Goal: Check status: Check status

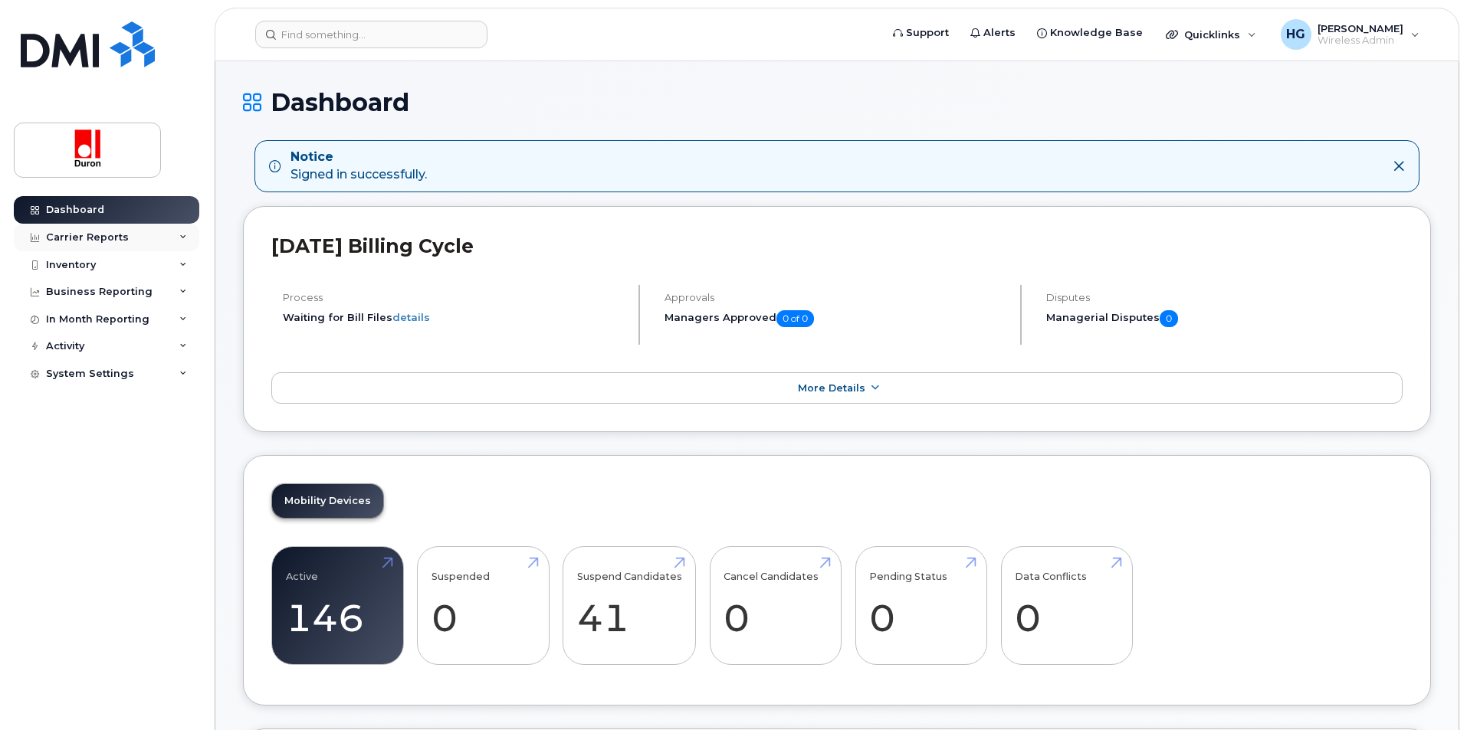
click at [179, 232] on div "Carrier Reports" at bounding box center [106, 238] width 185 height 28
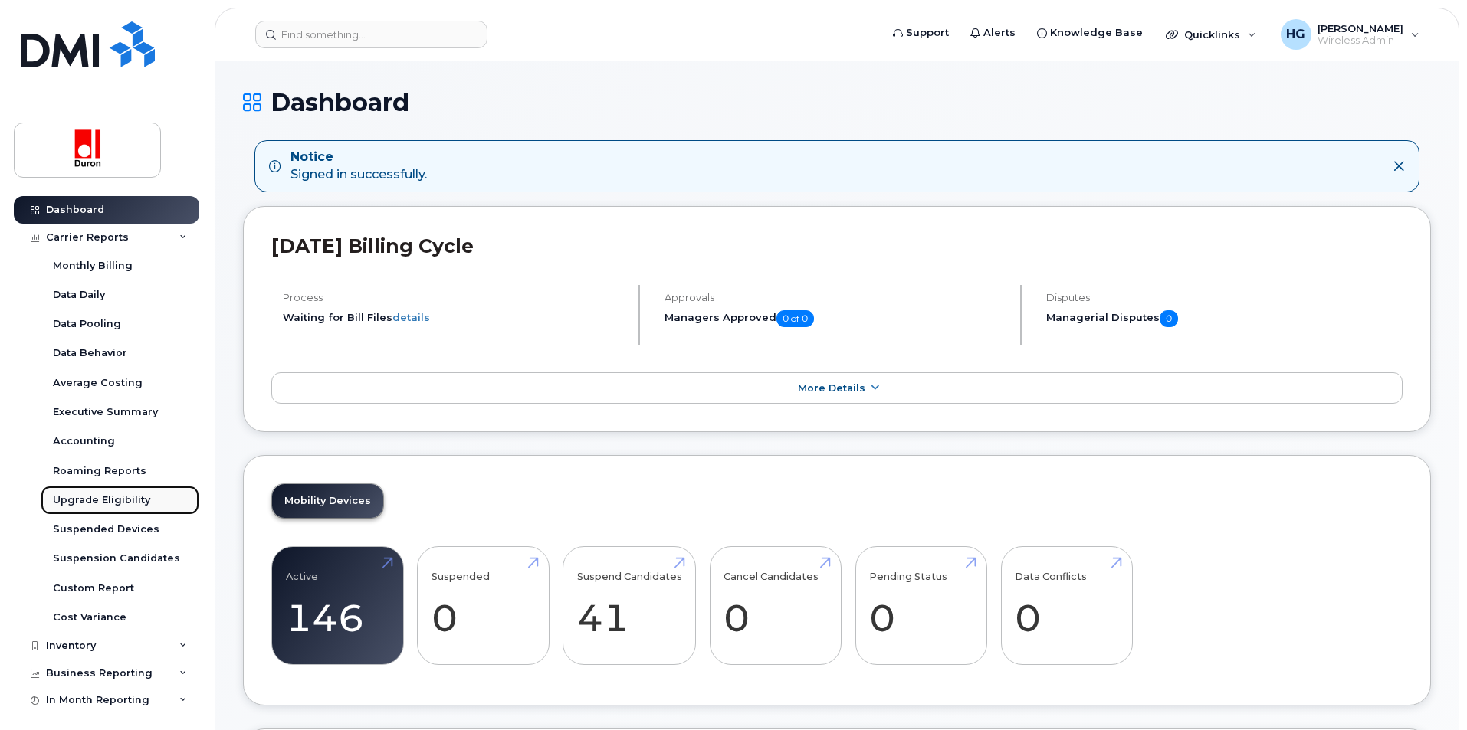
click at [84, 497] on div "Upgrade Eligibility" at bounding box center [101, 501] width 97 height 14
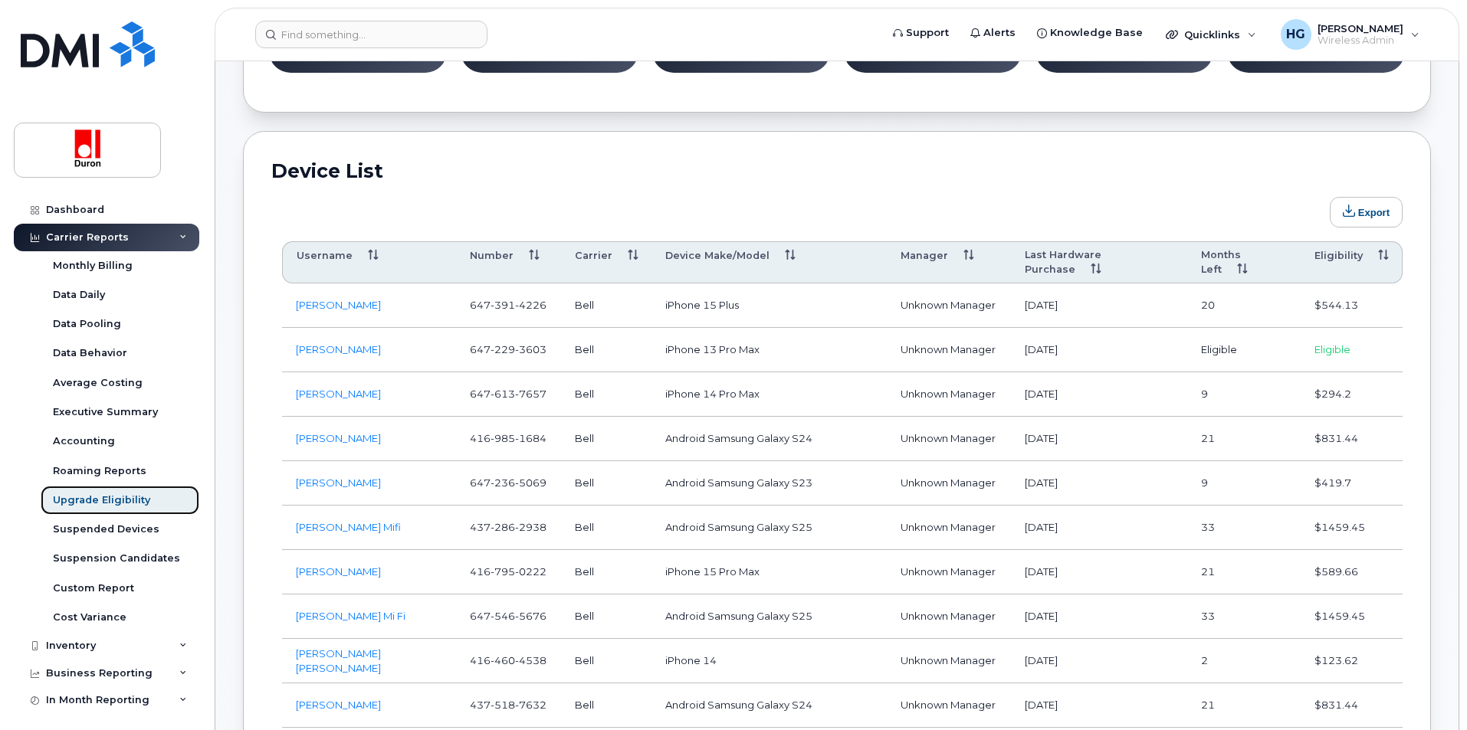
scroll to position [766, 0]
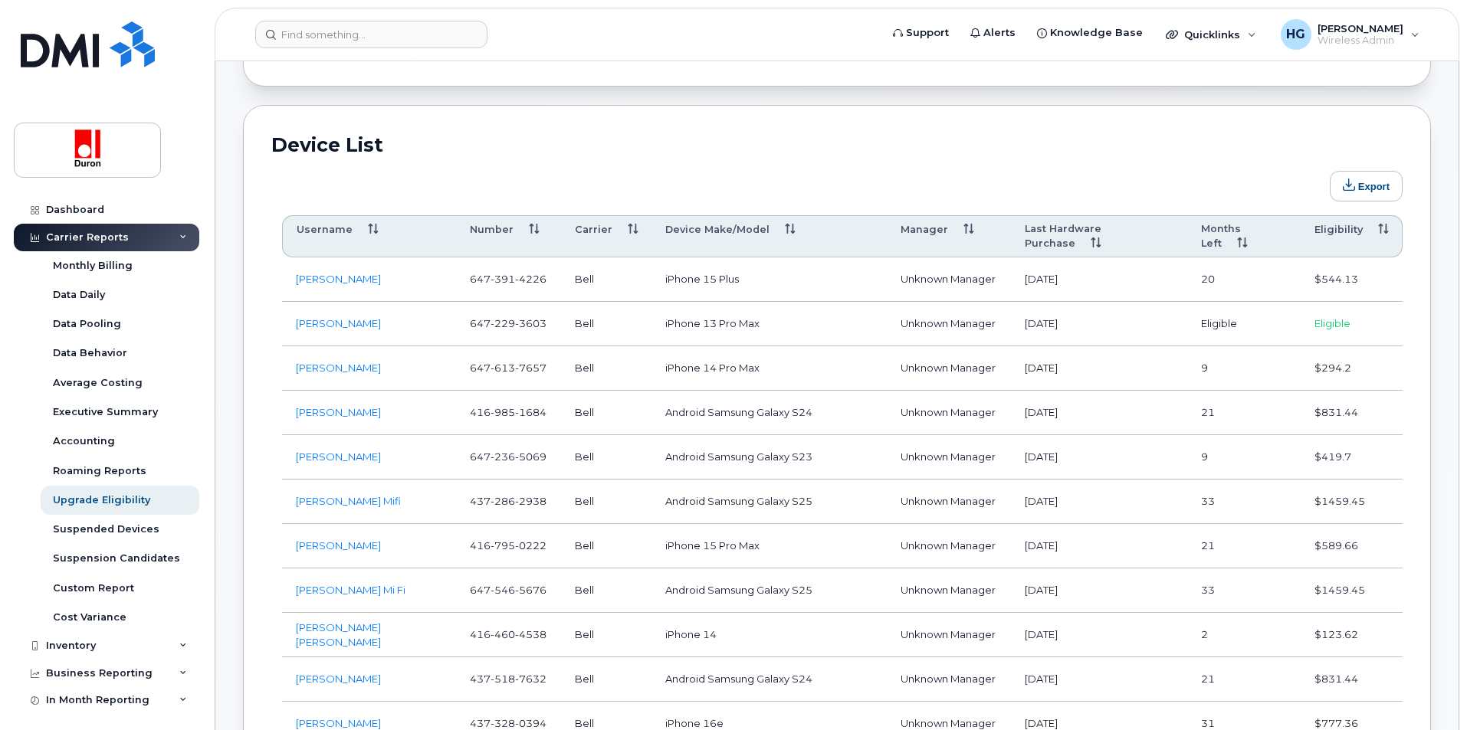
click at [1344, 233] on th "Eligibility" at bounding box center [1352, 236] width 102 height 43
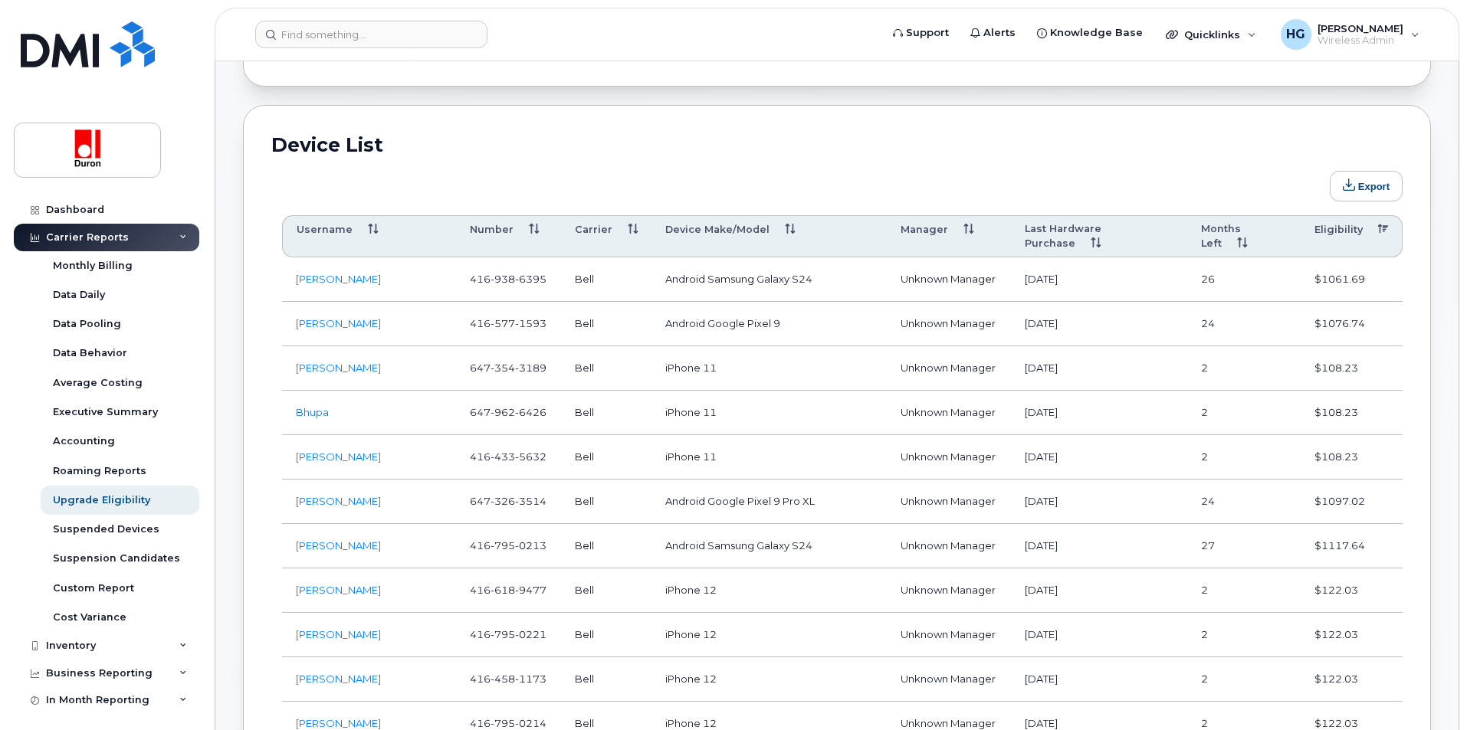
click at [1344, 233] on th "Eligibility" at bounding box center [1352, 236] width 102 height 43
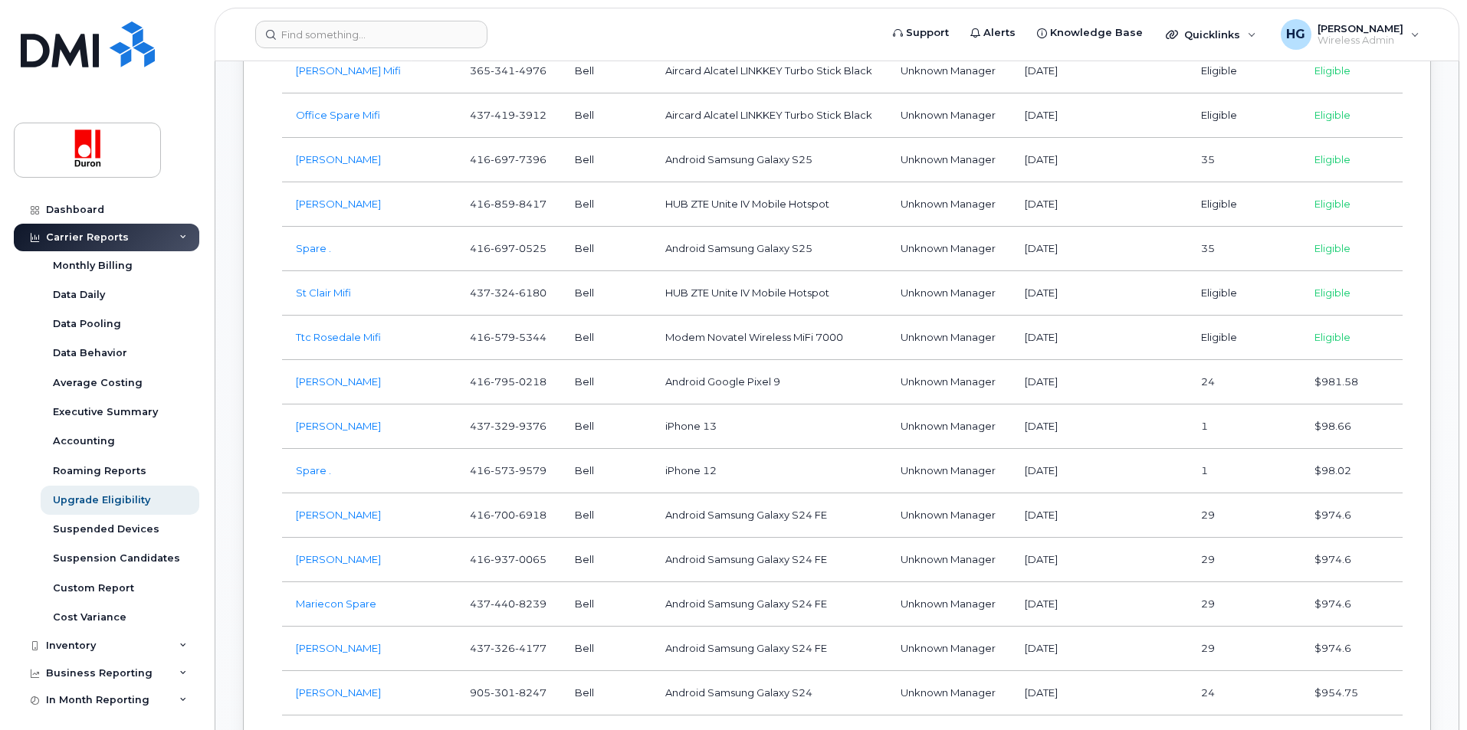
scroll to position [2299, 0]
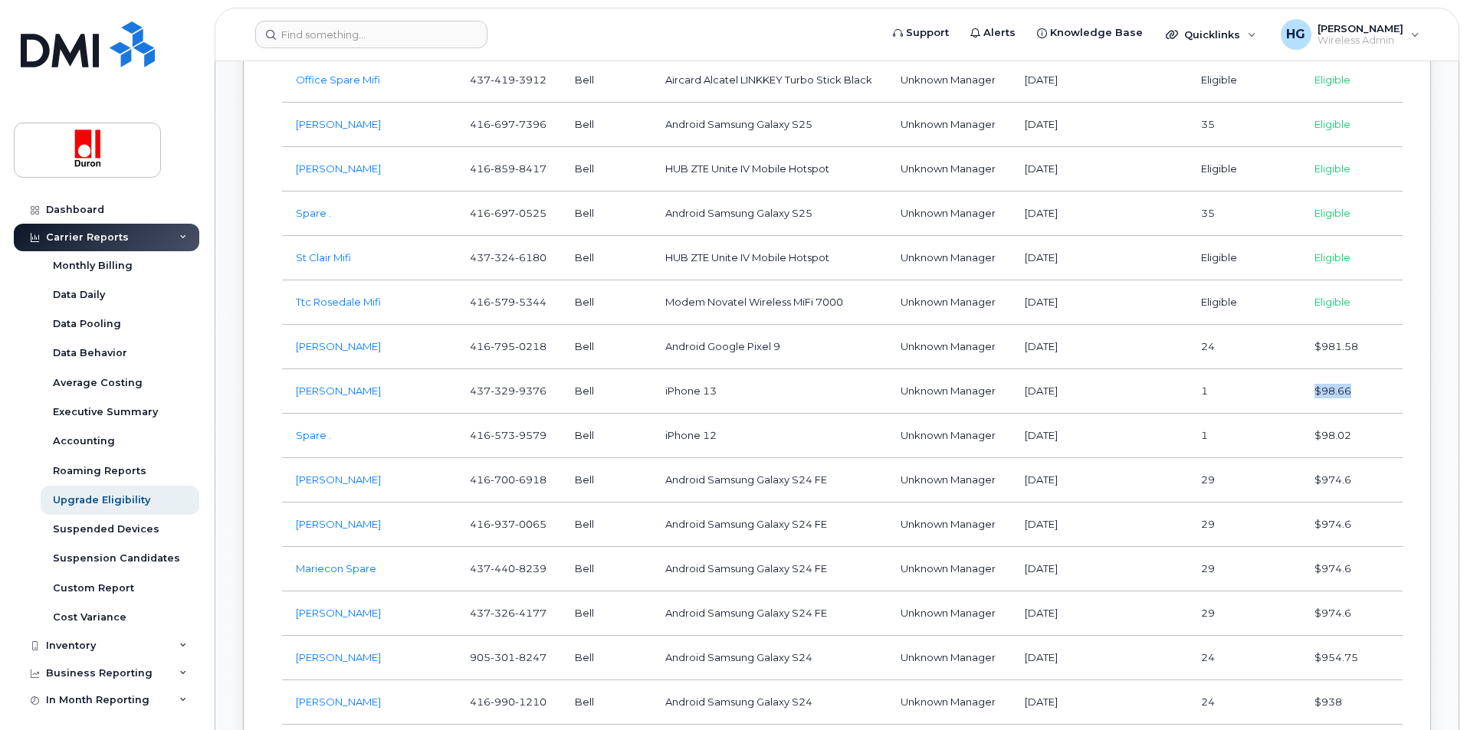
drag, startPoint x: 1304, startPoint y: 373, endPoint x: 1374, endPoint y: 381, distance: 70.2
click at [1374, 381] on td "$98.66" at bounding box center [1352, 391] width 102 height 44
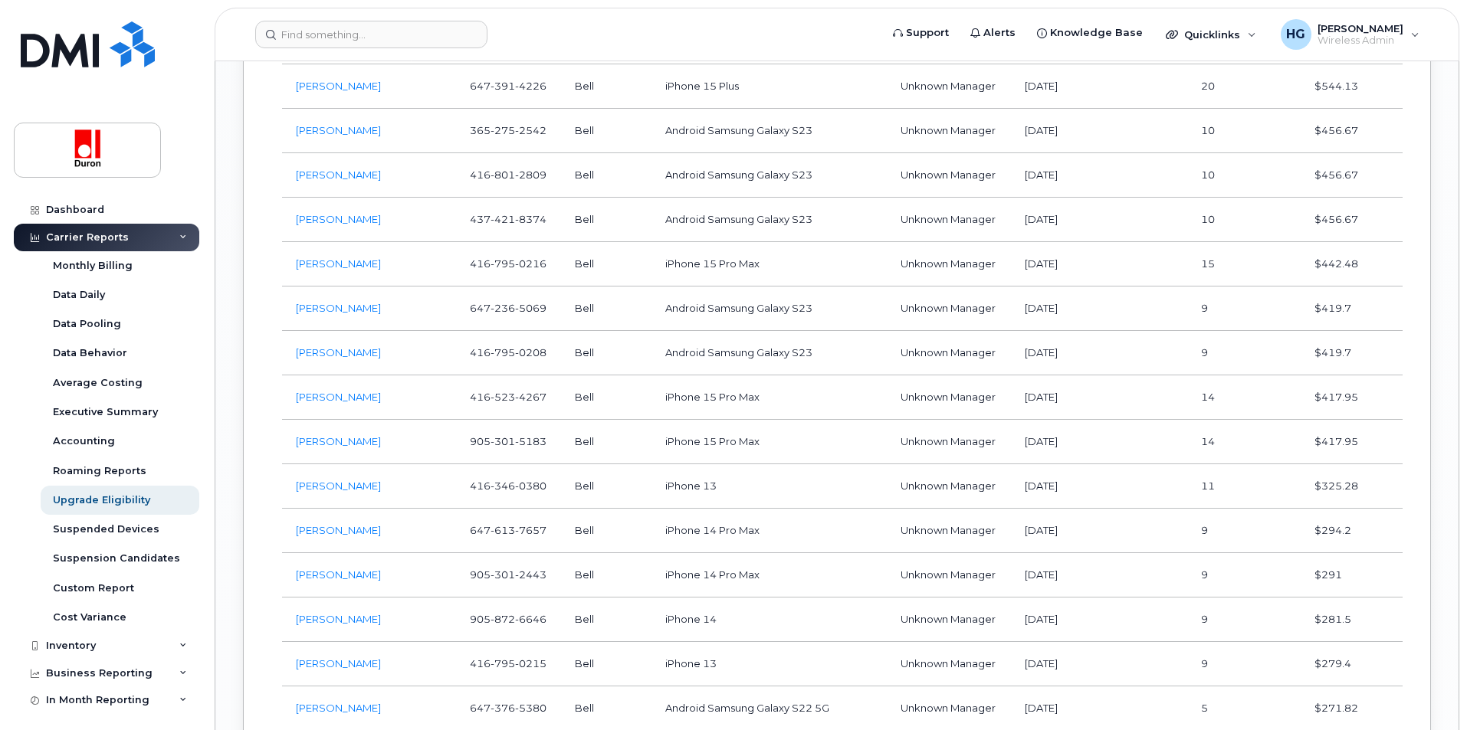
scroll to position [4675, 0]
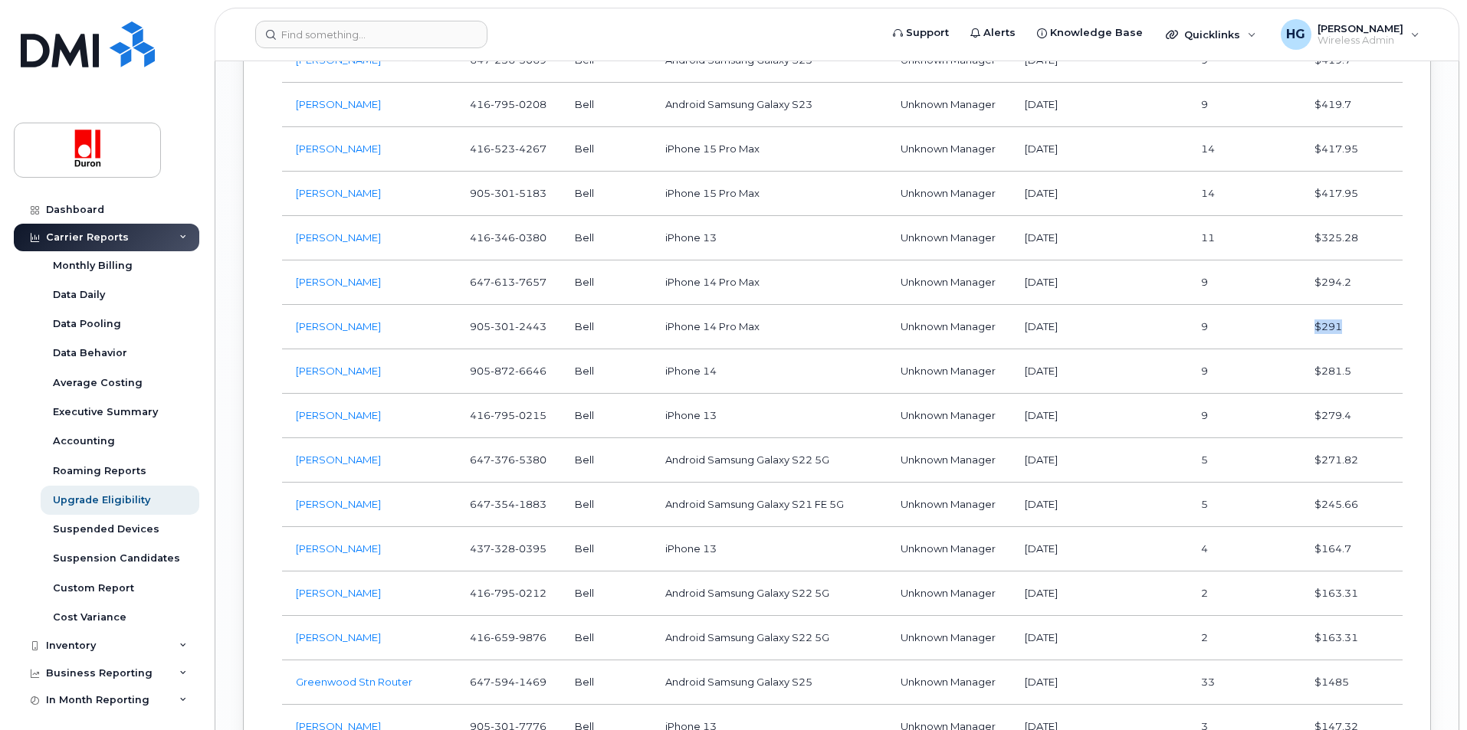
drag, startPoint x: 1306, startPoint y: 321, endPoint x: 1382, endPoint y: 320, distance: 75.9
click at [1382, 320] on td "$291" at bounding box center [1352, 327] width 102 height 44
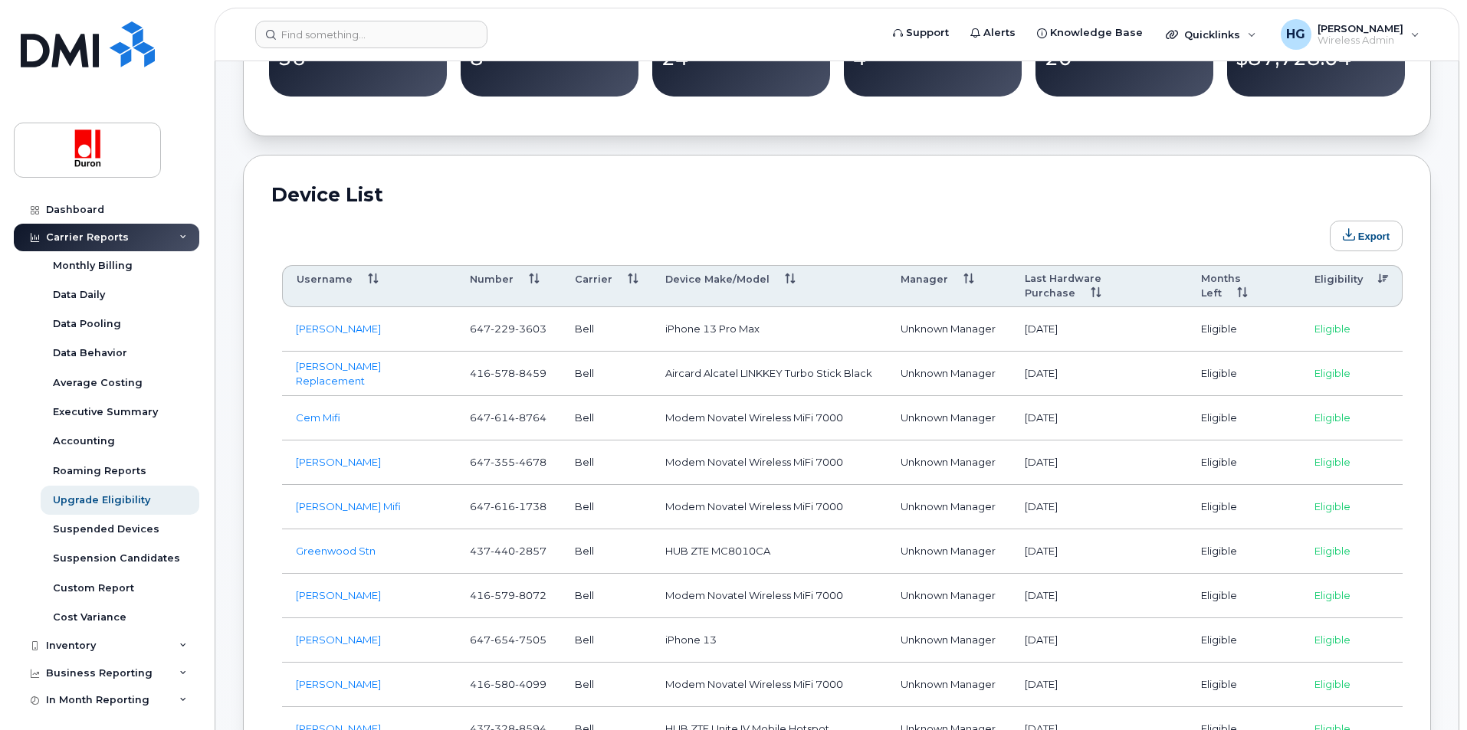
scroll to position [690, 0]
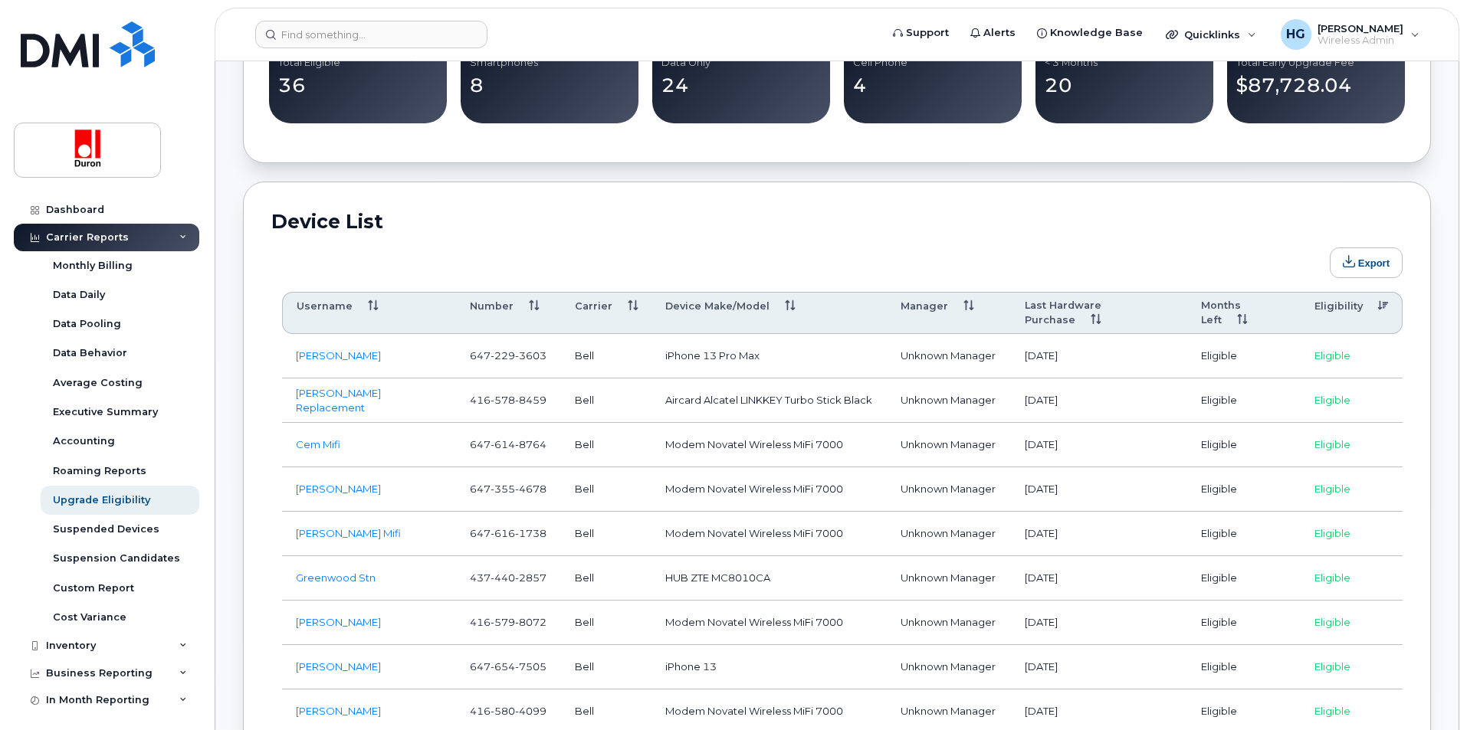
click at [1085, 301] on th "Last Hardware Purchase" at bounding box center [1099, 313] width 176 height 43
click at [1333, 307] on th "Eligibility" at bounding box center [1352, 313] width 102 height 43
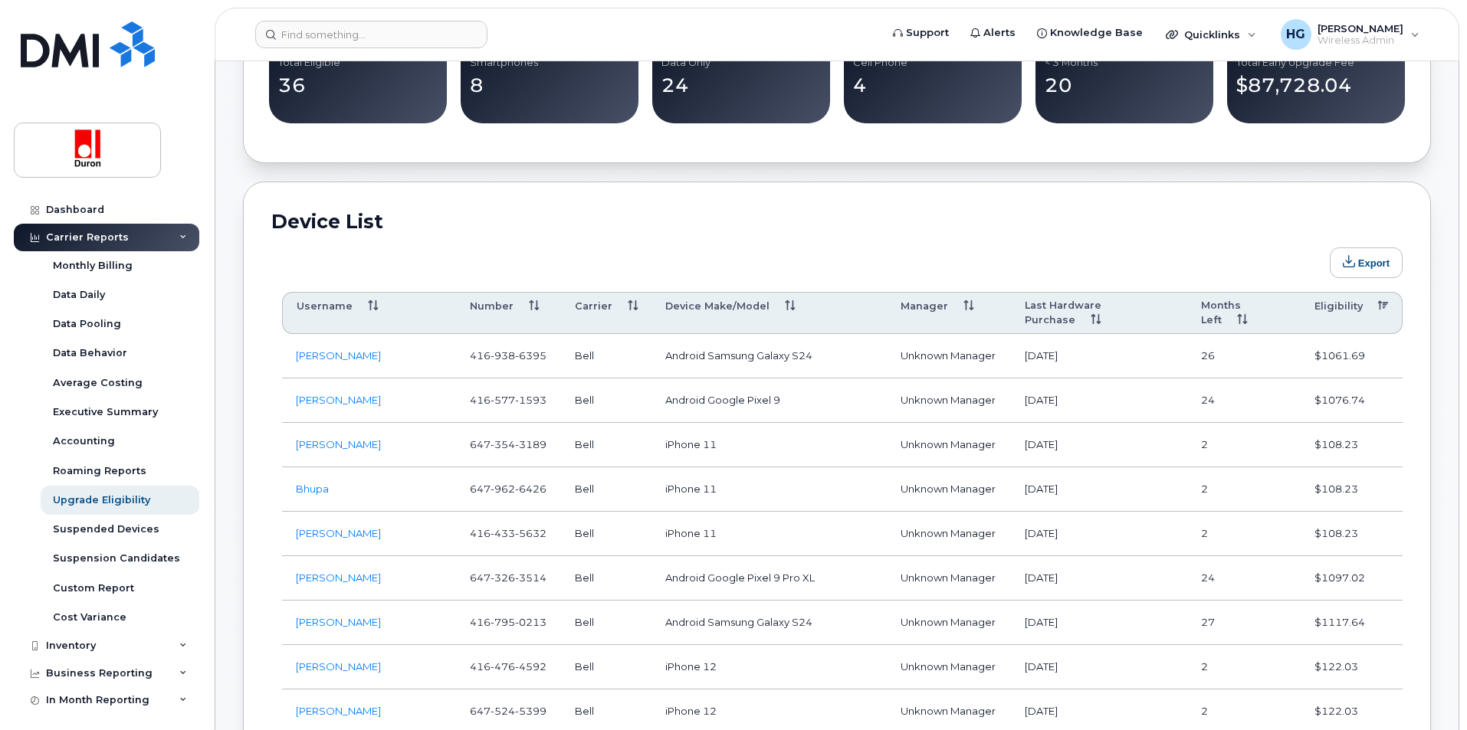
click at [1333, 307] on th "Eligibility" at bounding box center [1352, 313] width 102 height 43
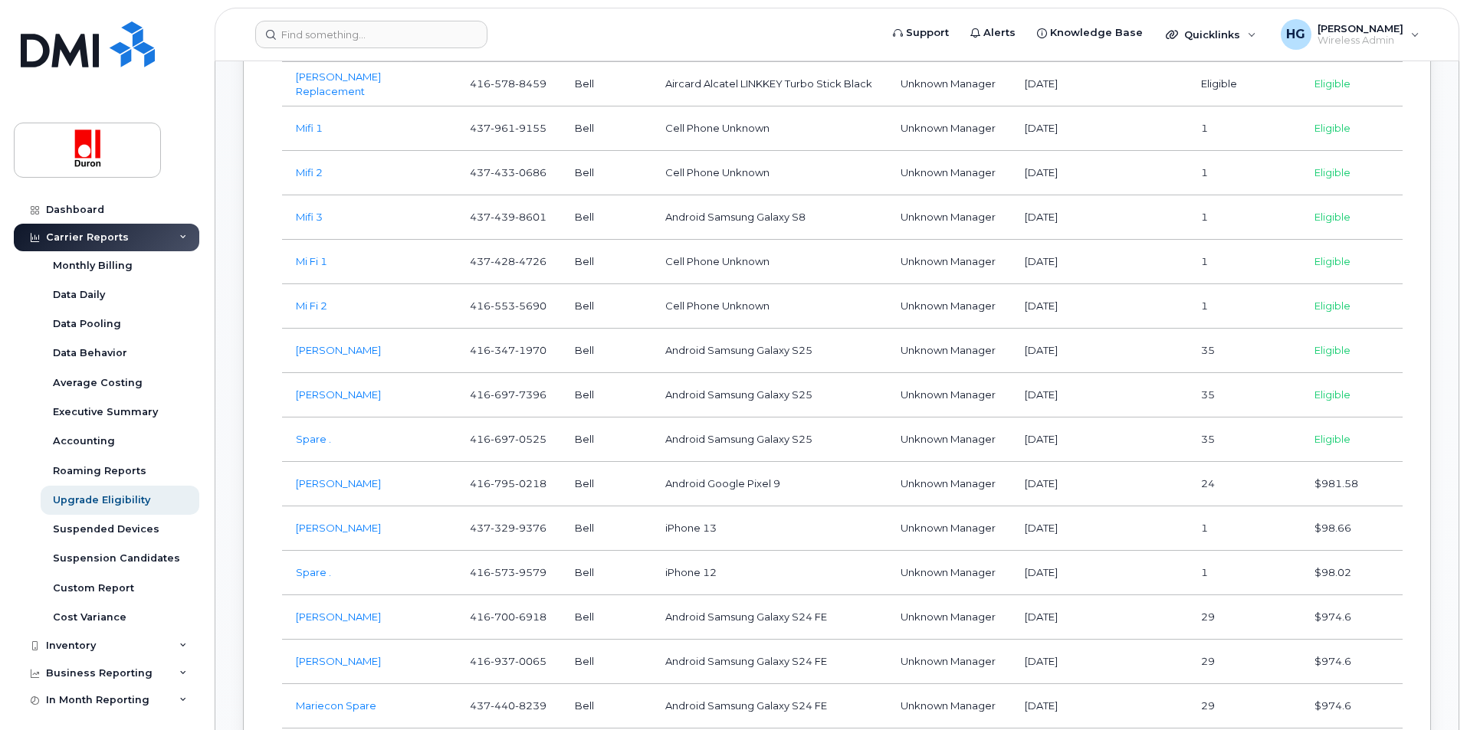
scroll to position [2223, 0]
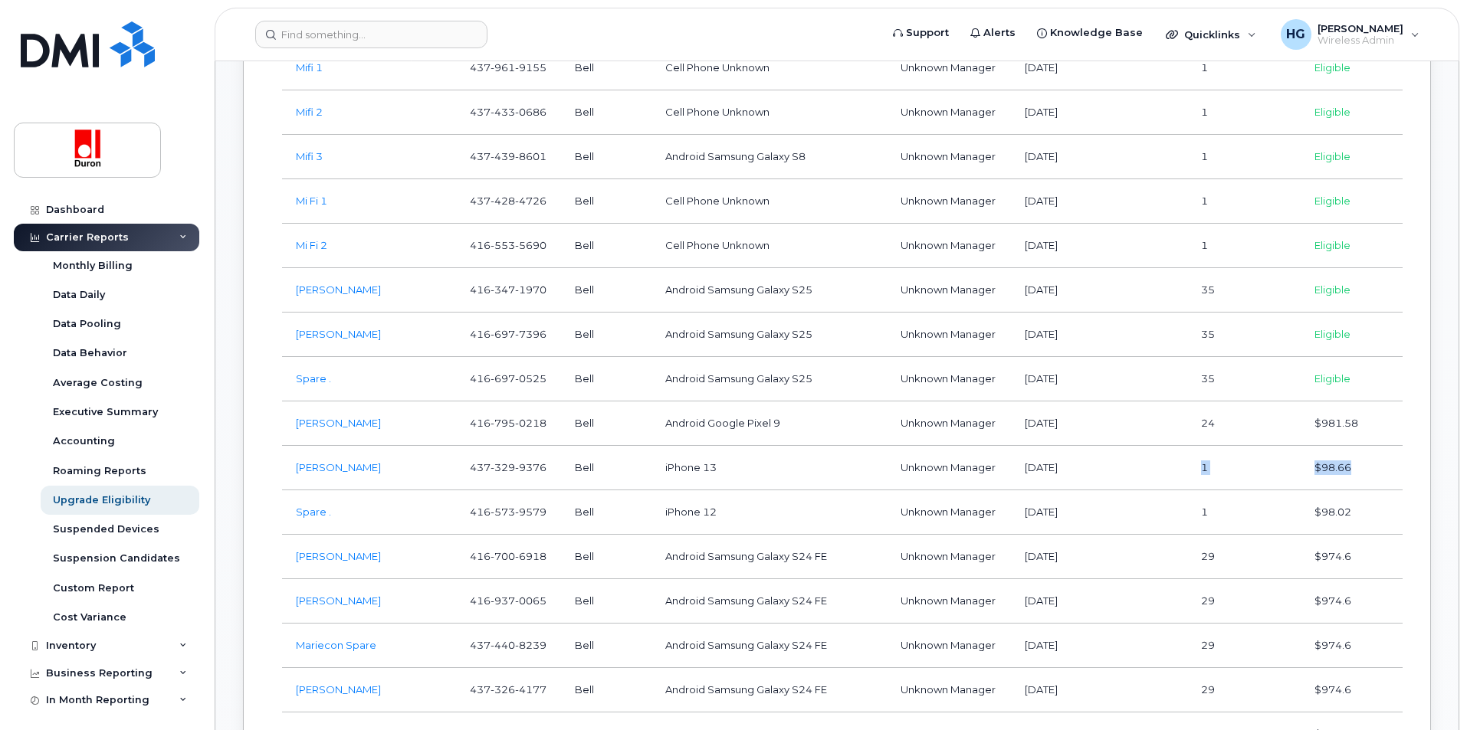
drag, startPoint x: 1196, startPoint y: 451, endPoint x: 1381, endPoint y: 457, distance: 185.5
click at [1381, 535] on tr "[PERSON_NAME] [PHONE_NUMBER] Bell iPhone 13 Unknown Manager [DATE] 1 $98.66" at bounding box center [842, 557] width 1120 height 44
click at [1381, 457] on td "$98.66" at bounding box center [1352, 468] width 102 height 44
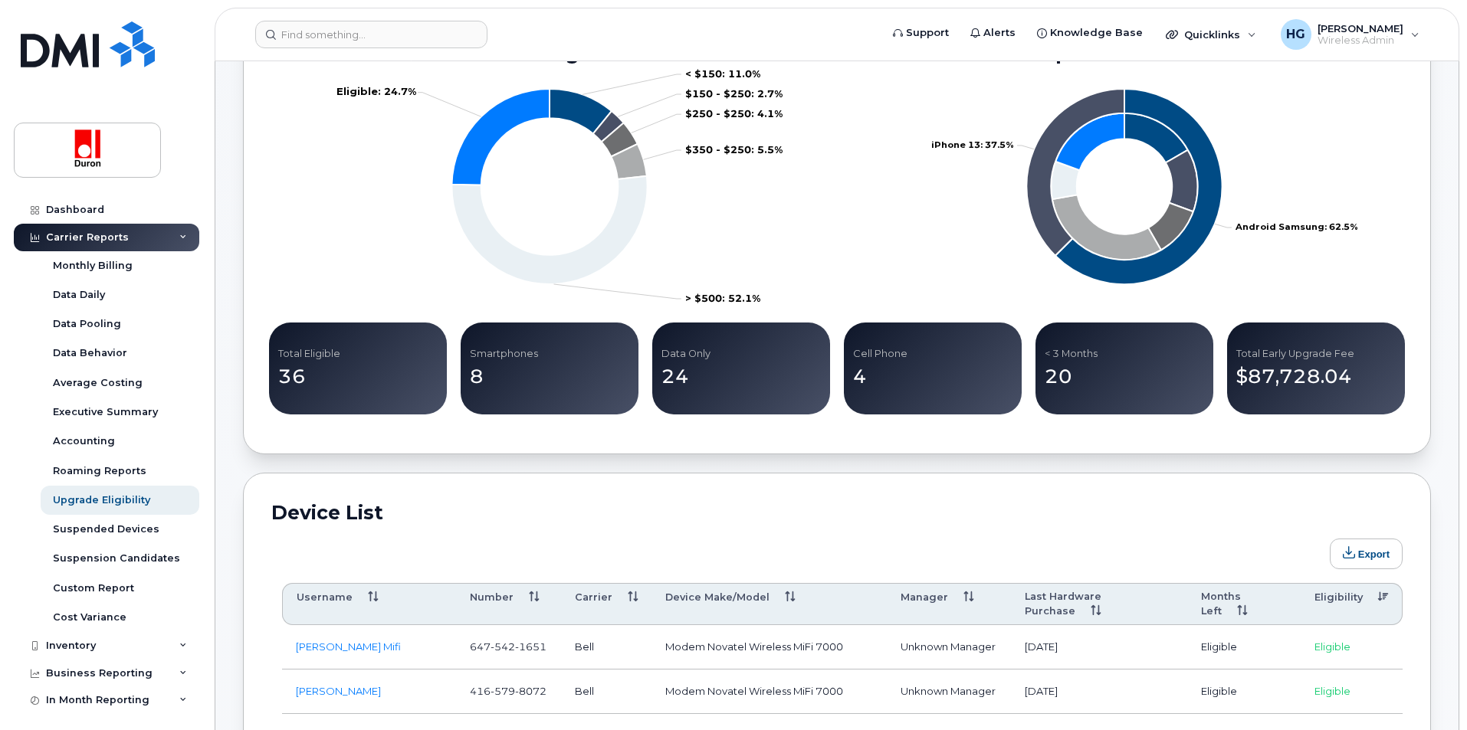
scroll to position [613, 0]
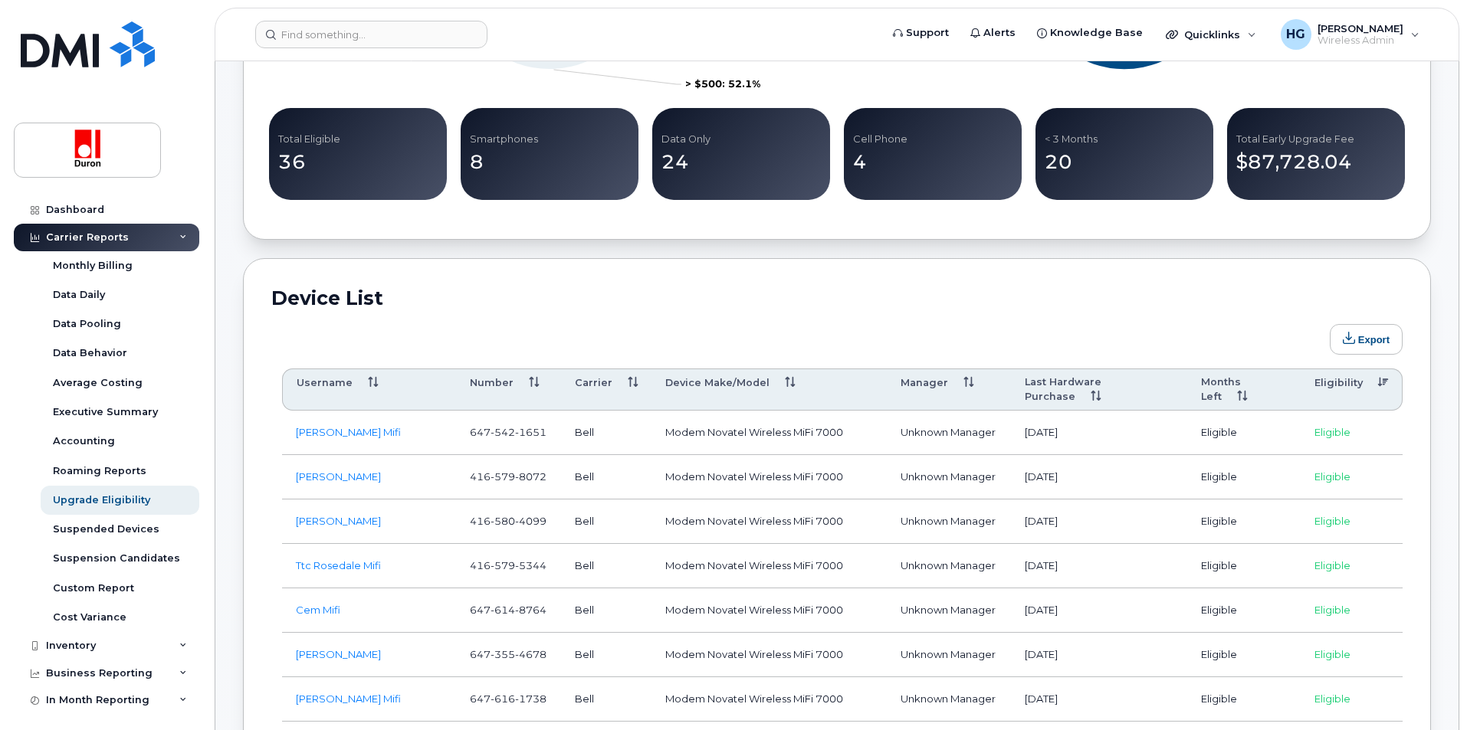
click at [1347, 387] on th "Eligibility" at bounding box center [1352, 390] width 102 height 43
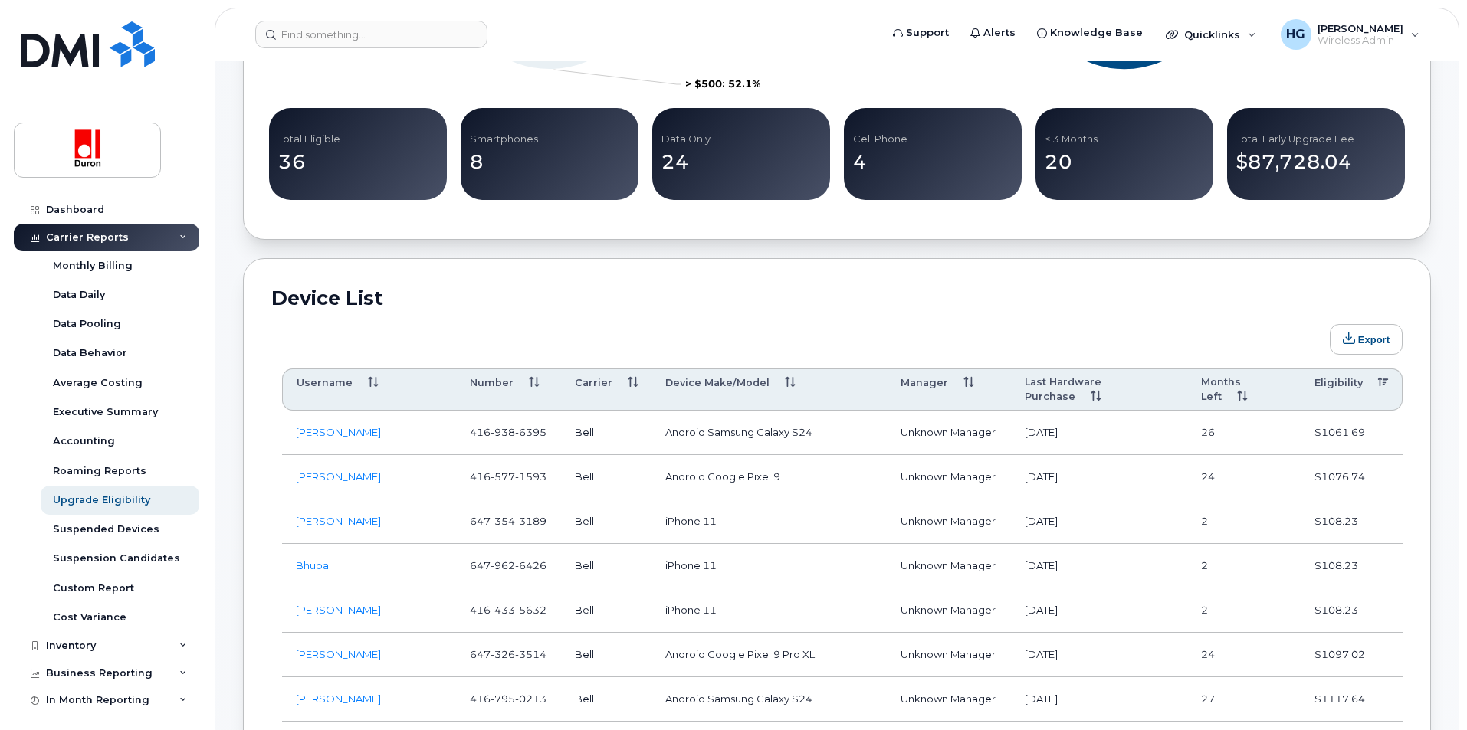
click at [1347, 387] on th "Eligibility" at bounding box center [1352, 390] width 102 height 43
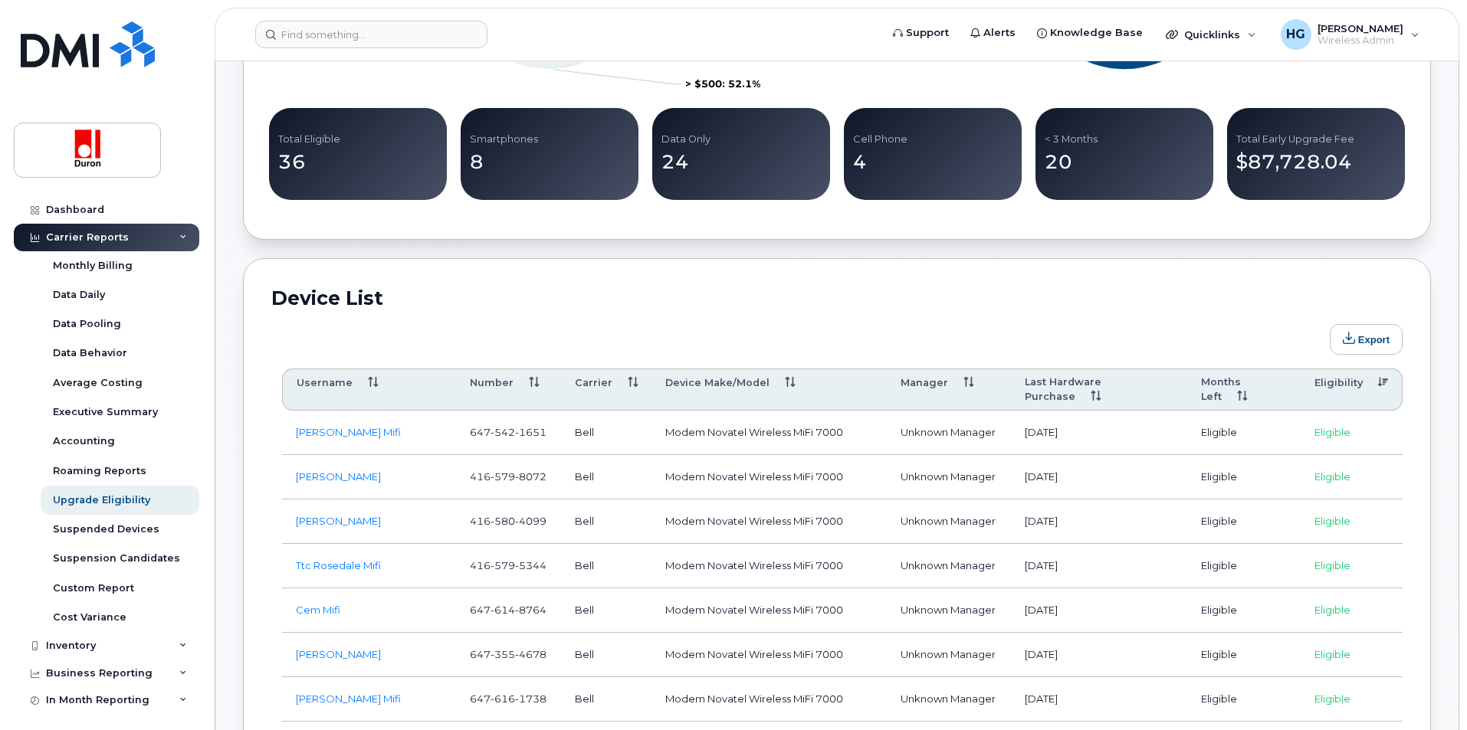
click at [1254, 380] on th "Months Left" at bounding box center [1243, 390] width 113 height 43
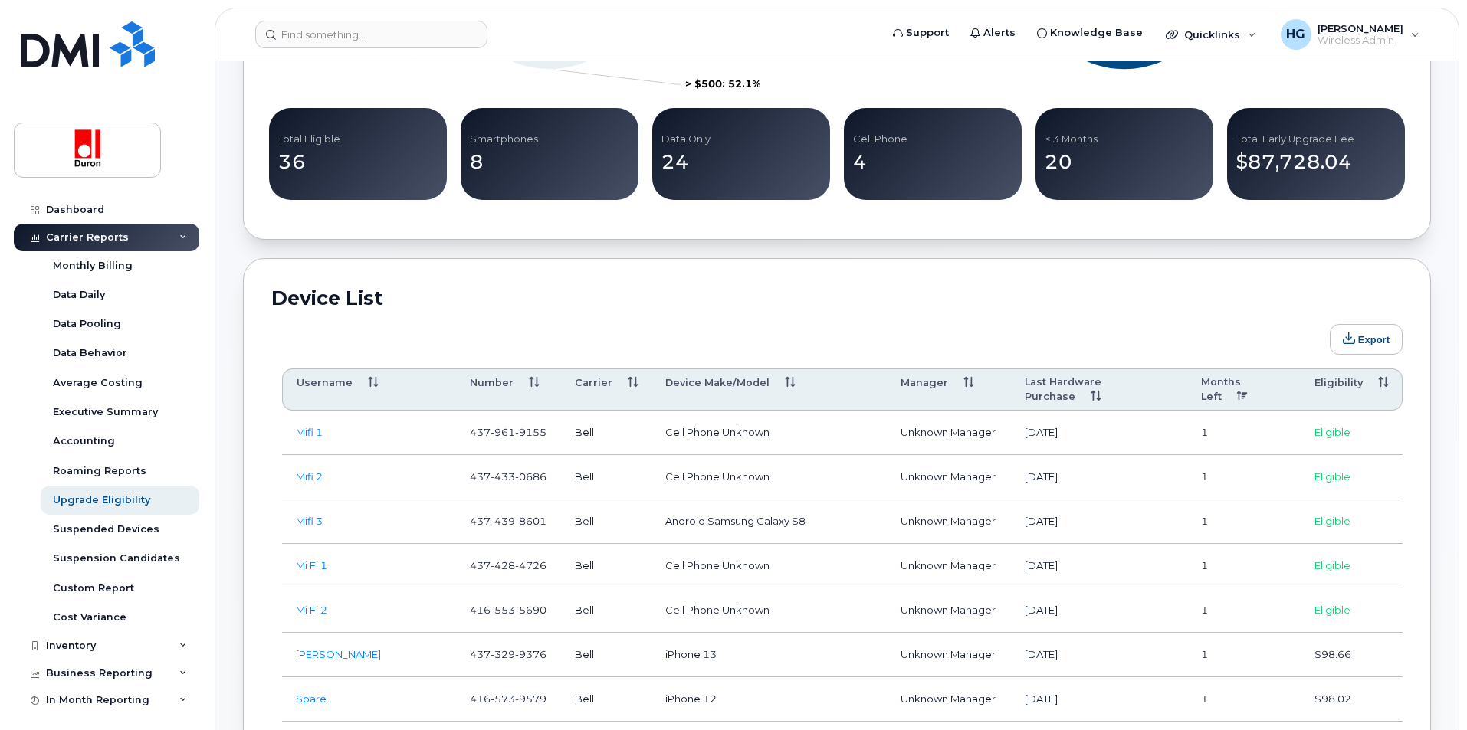
click at [1254, 380] on th "Months Left" at bounding box center [1243, 390] width 113 height 43
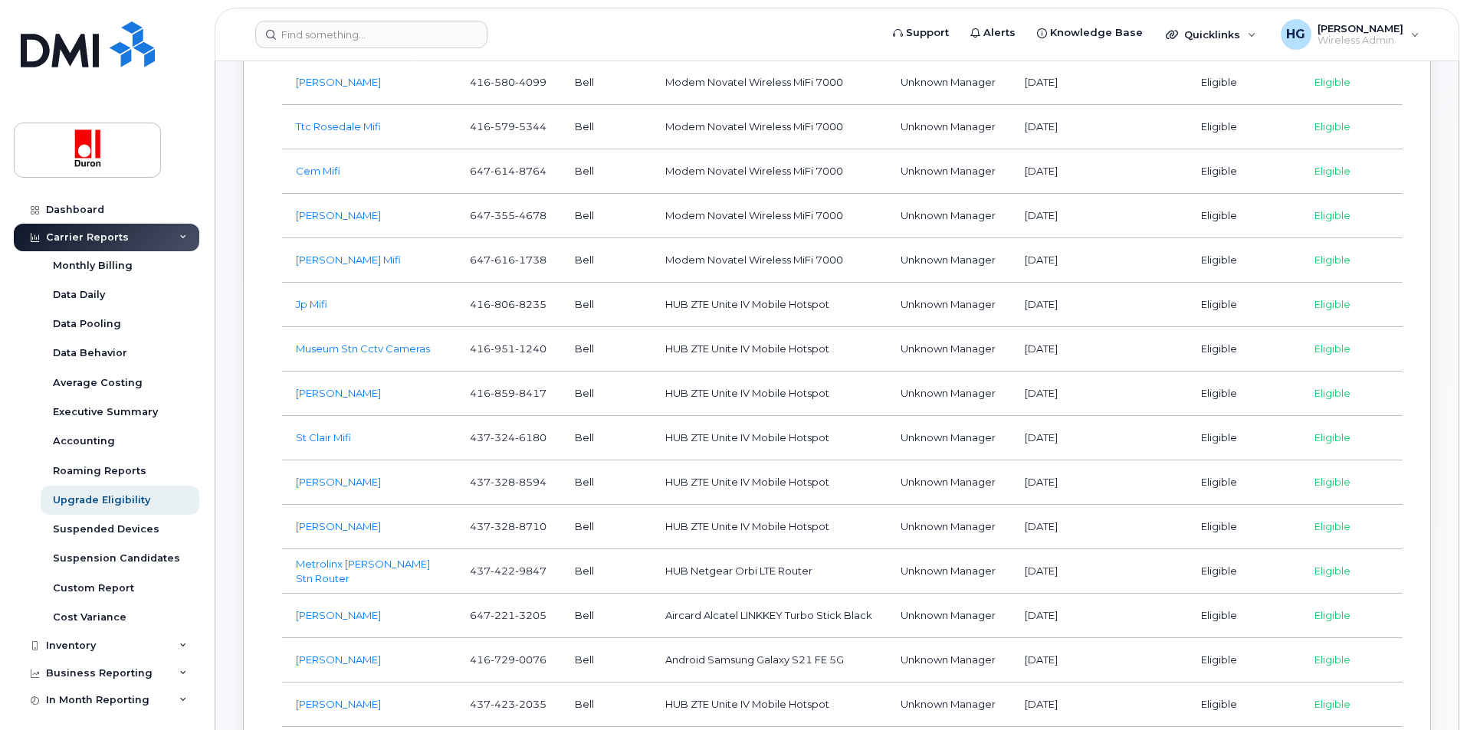
scroll to position [690, 0]
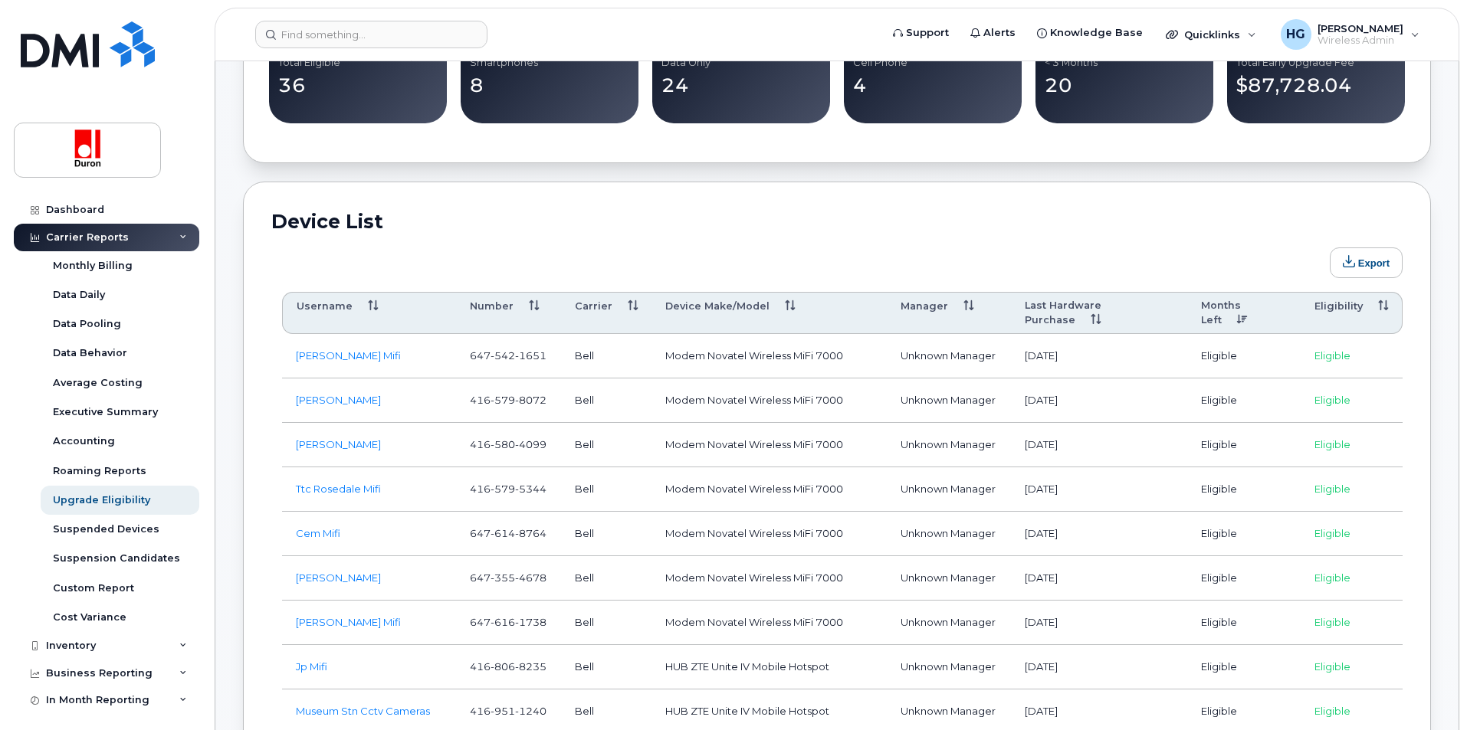
click at [1225, 302] on th "Months Left" at bounding box center [1243, 313] width 113 height 43
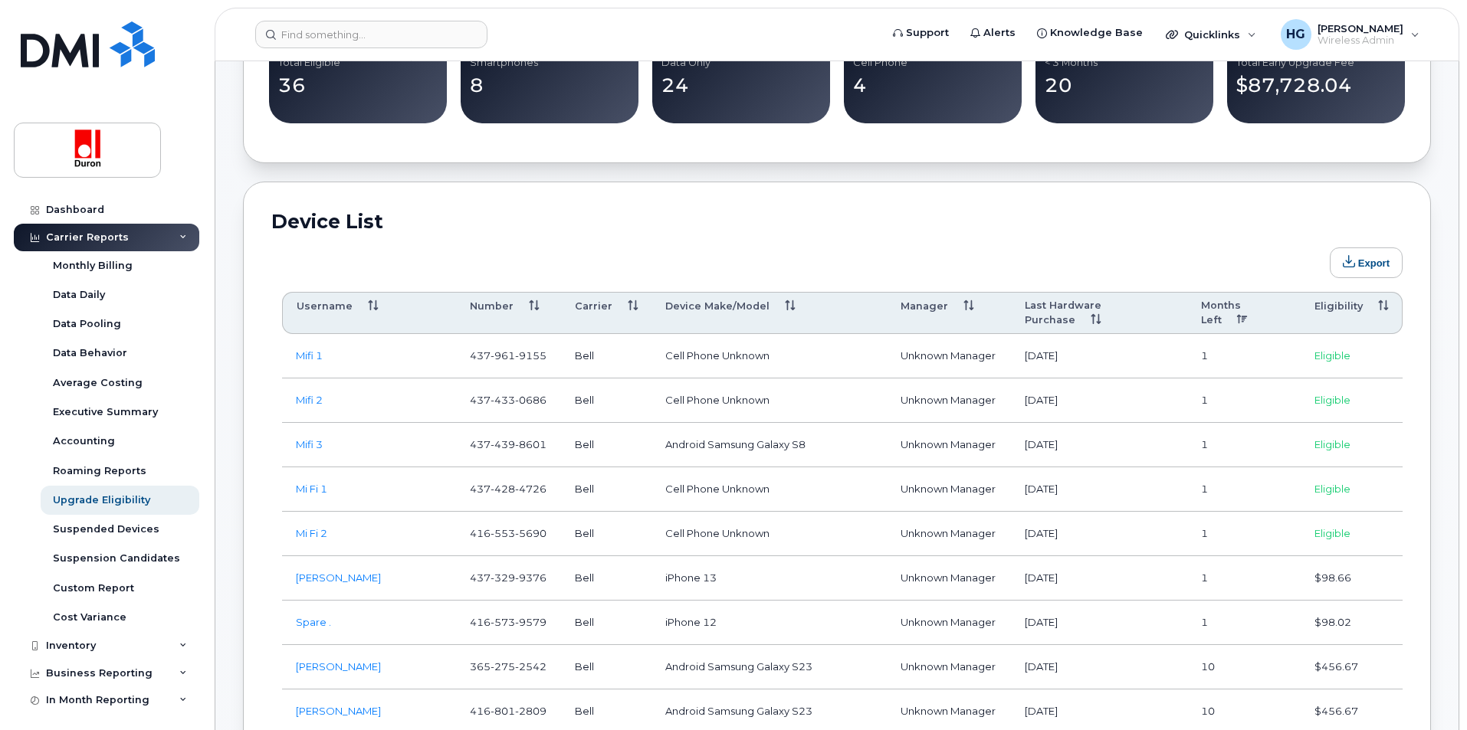
click at [1225, 302] on th "Months Left" at bounding box center [1243, 313] width 113 height 43
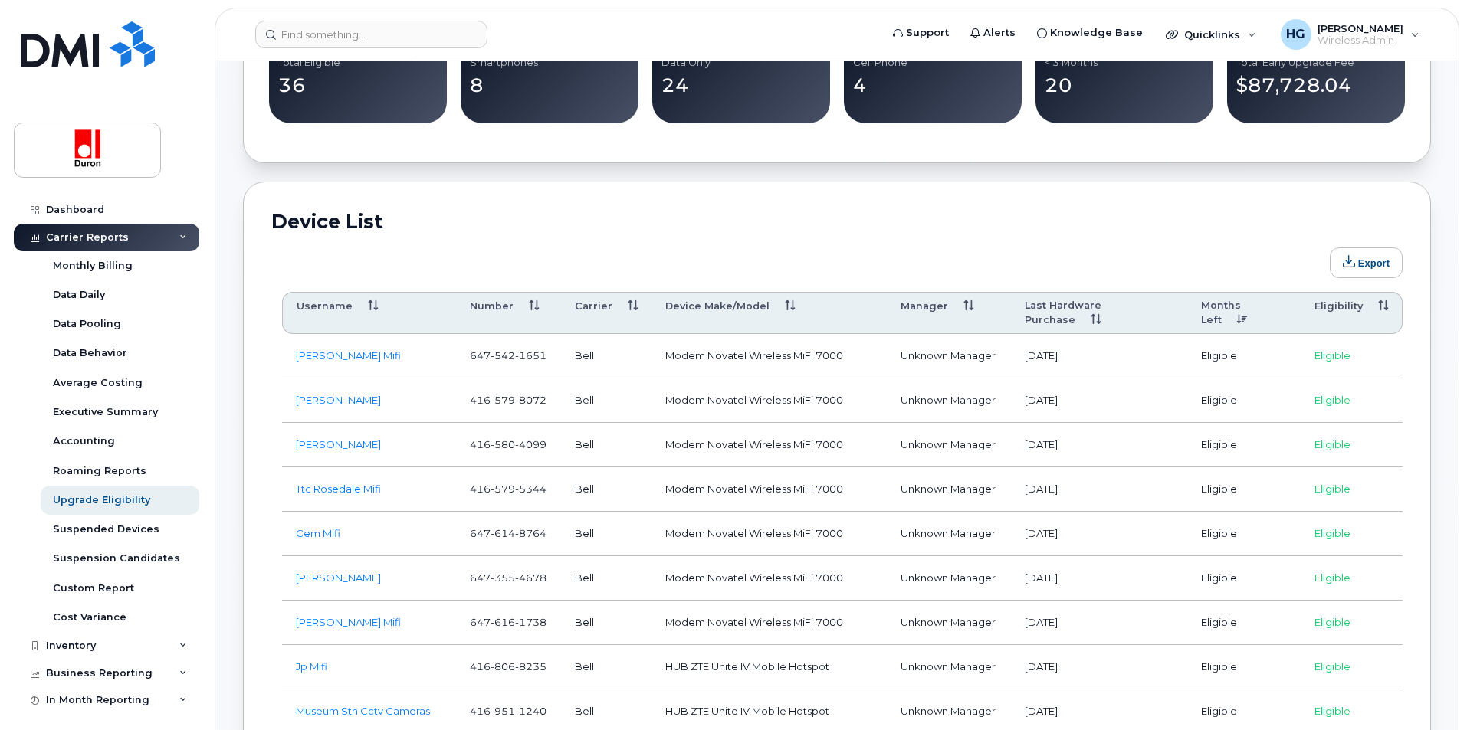
click at [1225, 302] on th "Months Left" at bounding box center [1243, 313] width 113 height 43
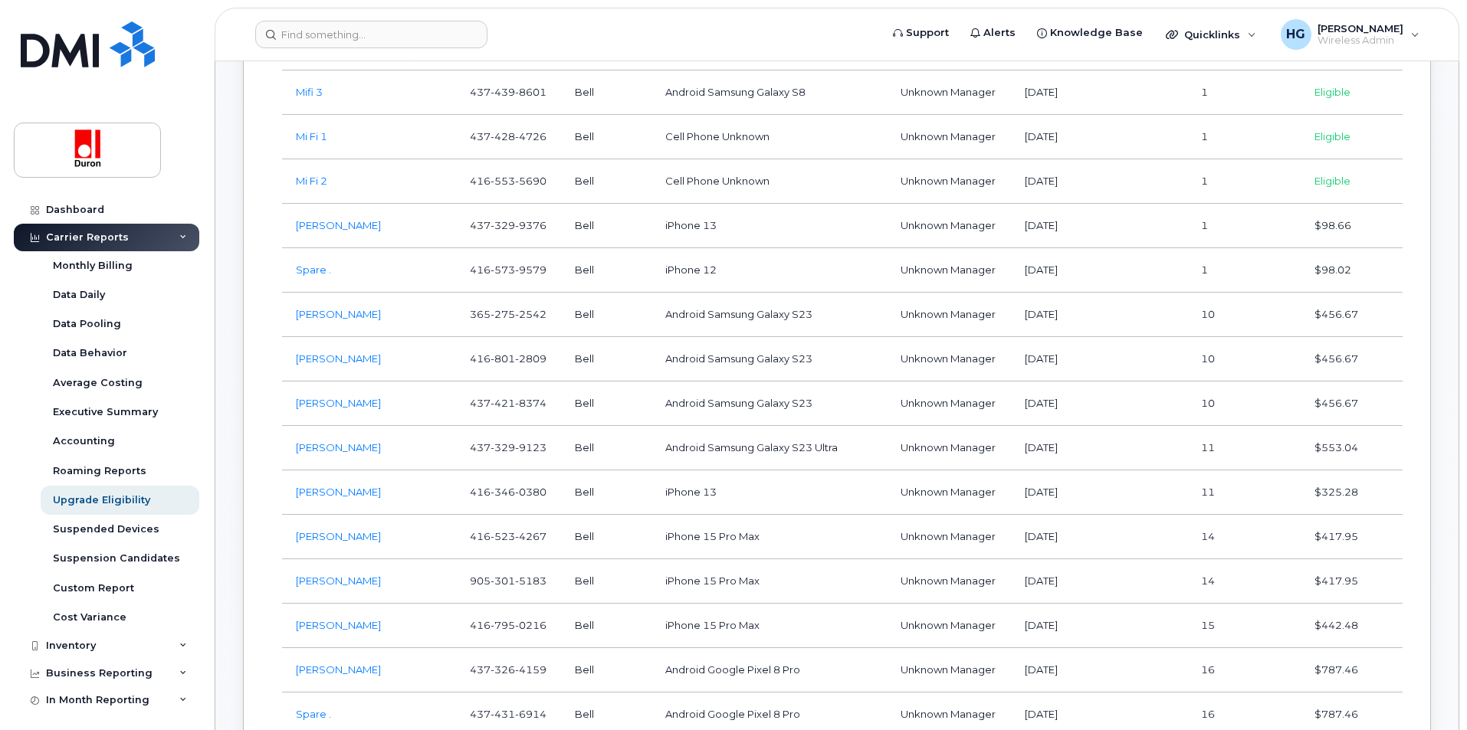
scroll to position [766, 0]
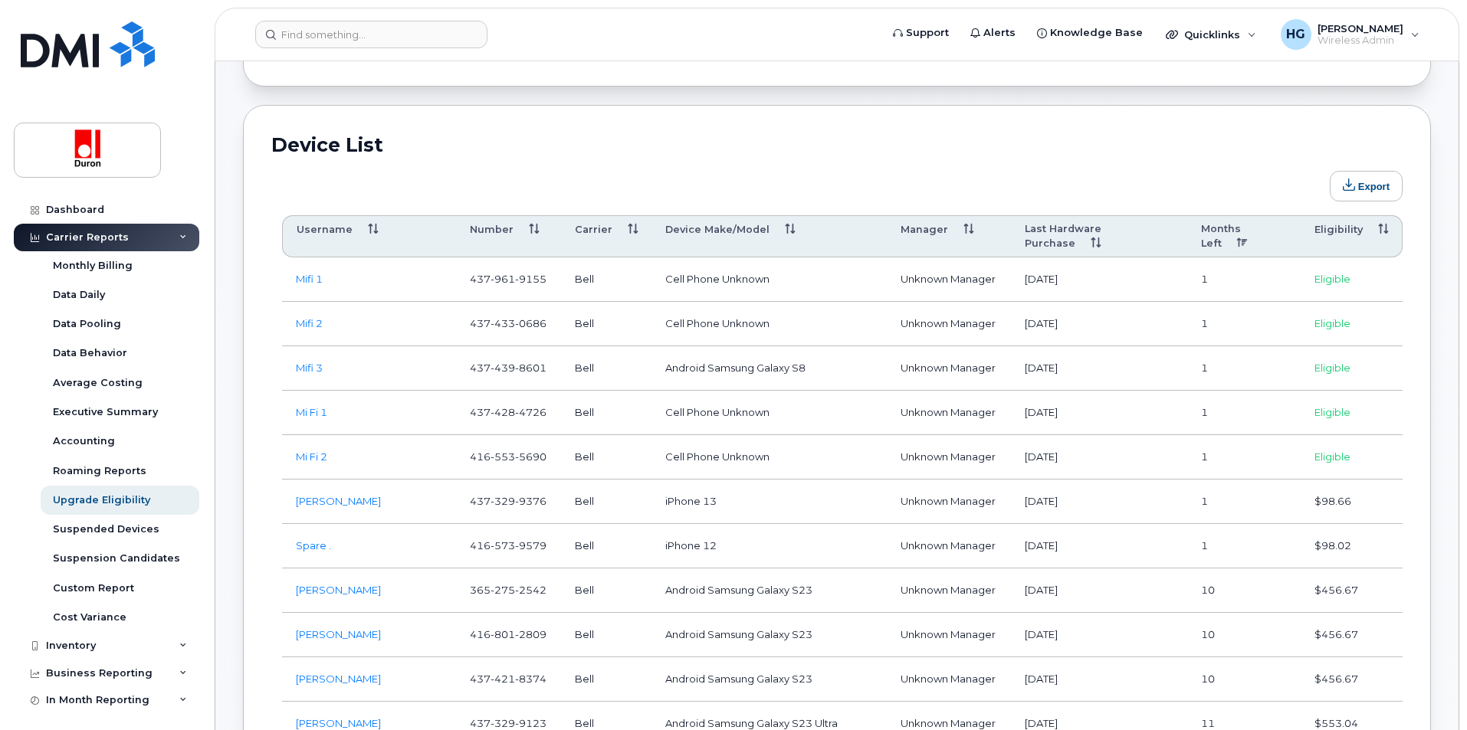
click at [1205, 219] on th "Months Left" at bounding box center [1243, 236] width 113 height 43
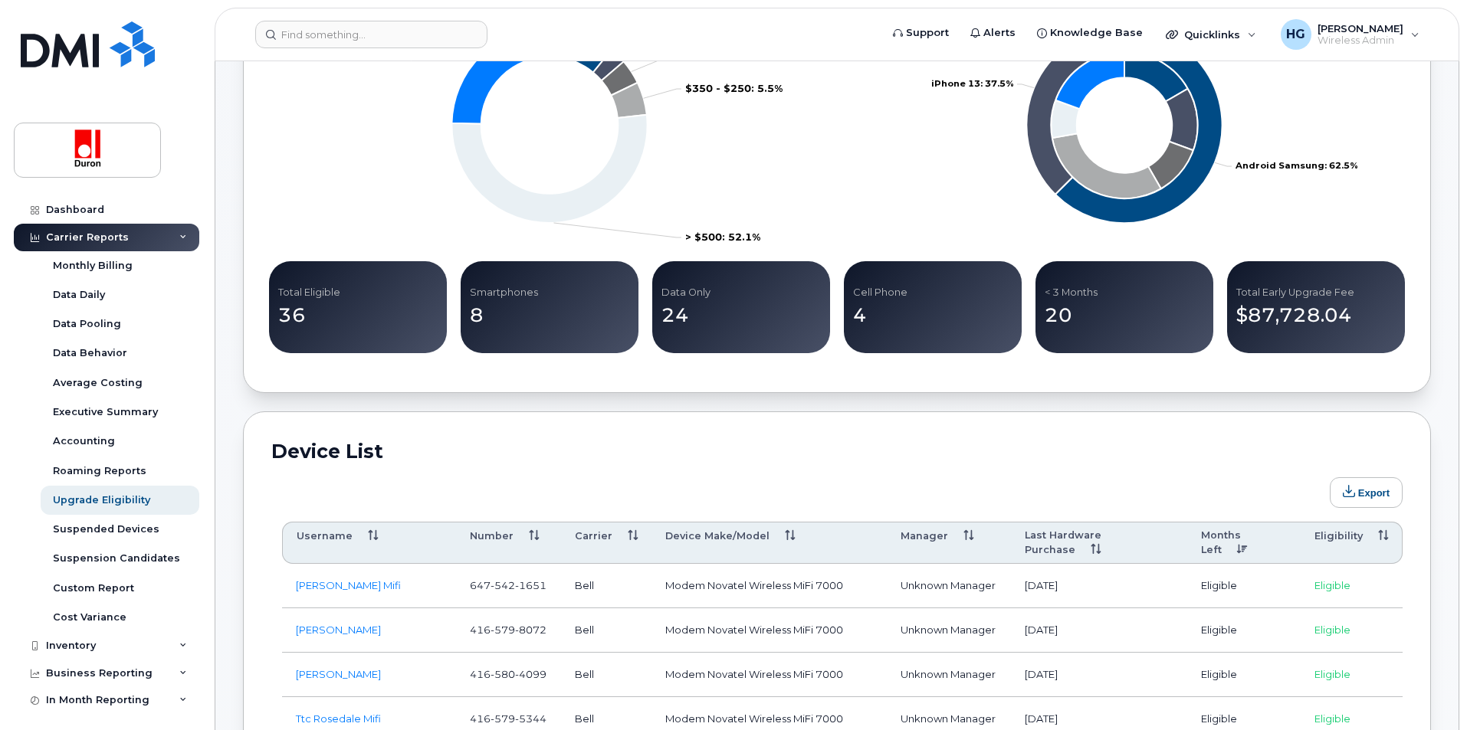
scroll to position [230, 0]
